Goal: Information Seeking & Learning: Learn about a topic

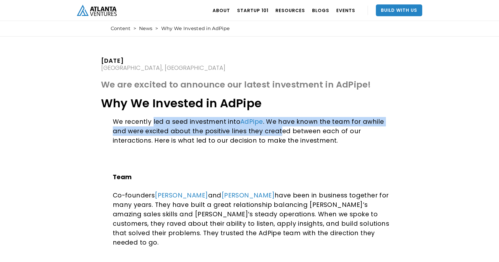
drag, startPoint x: 151, startPoint y: 118, endPoint x: 278, endPoint y: 140, distance: 128.5
click at [265, 136] on p "We recently led a seed investment into AdPipe . We have known the team for awhi…" at bounding box center [254, 131] width 283 height 28
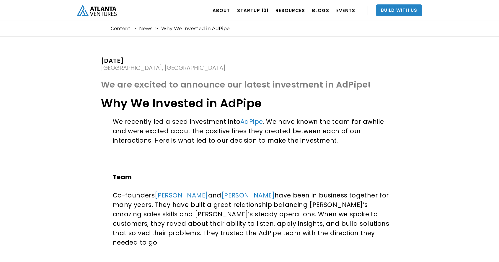
click at [278, 140] on p "We recently led a seed investment into AdPipe . We have known the team for awhi…" at bounding box center [254, 131] width 283 height 28
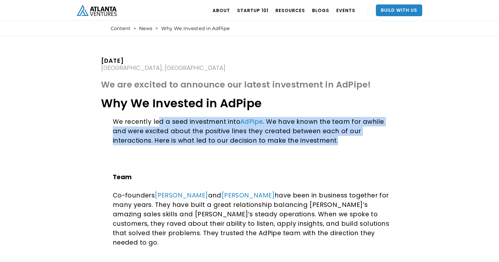
drag, startPoint x: 159, startPoint y: 124, endPoint x: 326, endPoint y: 144, distance: 167.8
click at [326, 144] on p "We recently led a seed investment into AdPipe . We have known the team for awhi…" at bounding box center [254, 131] width 283 height 28
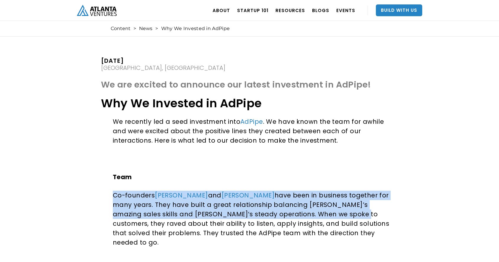
drag, startPoint x: 125, startPoint y: 195, endPoint x: 300, endPoint y: 212, distance: 176.4
click at [300, 212] on p "Co-founders [PERSON_NAME] and [PERSON_NAME] have been in business together for …" at bounding box center [254, 219] width 283 height 57
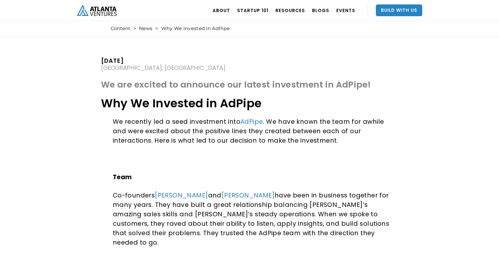
drag, startPoint x: 263, startPoint y: 195, endPoint x: 361, endPoint y: 221, distance: 101.2
click at [361, 221] on p "Co-founders [PERSON_NAME] and [PERSON_NAME] have been in business together for …" at bounding box center [254, 219] width 283 height 57
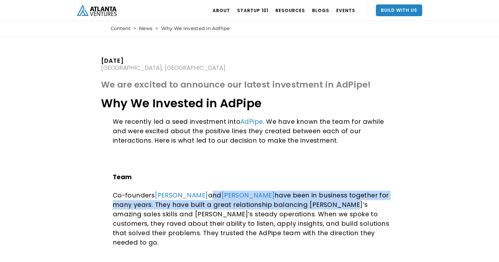
drag, startPoint x: 199, startPoint y: 196, endPoint x: 322, endPoint y: 206, distance: 123.7
click at [322, 206] on p "Co-founders [PERSON_NAME] and [PERSON_NAME] have been in business together for …" at bounding box center [254, 219] width 283 height 57
drag, startPoint x: 270, startPoint y: 195, endPoint x: 347, endPoint y: 207, distance: 78.2
click at [347, 207] on p "Co-founders [PERSON_NAME] and [PERSON_NAME] have been in business together for …" at bounding box center [254, 219] width 283 height 57
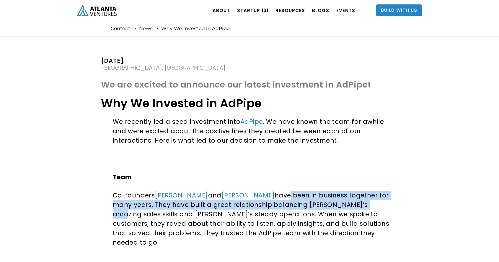
click at [347, 207] on p "Co-founders [PERSON_NAME] and [PERSON_NAME] have been in business together for …" at bounding box center [254, 219] width 283 height 57
drag, startPoint x: 270, startPoint y: 193, endPoint x: 352, endPoint y: 209, distance: 83.5
click at [352, 209] on p "Co-founders [PERSON_NAME] and [PERSON_NAME] have been in business together for …" at bounding box center [254, 219] width 283 height 57
